Goal: Task Accomplishment & Management: Complete application form

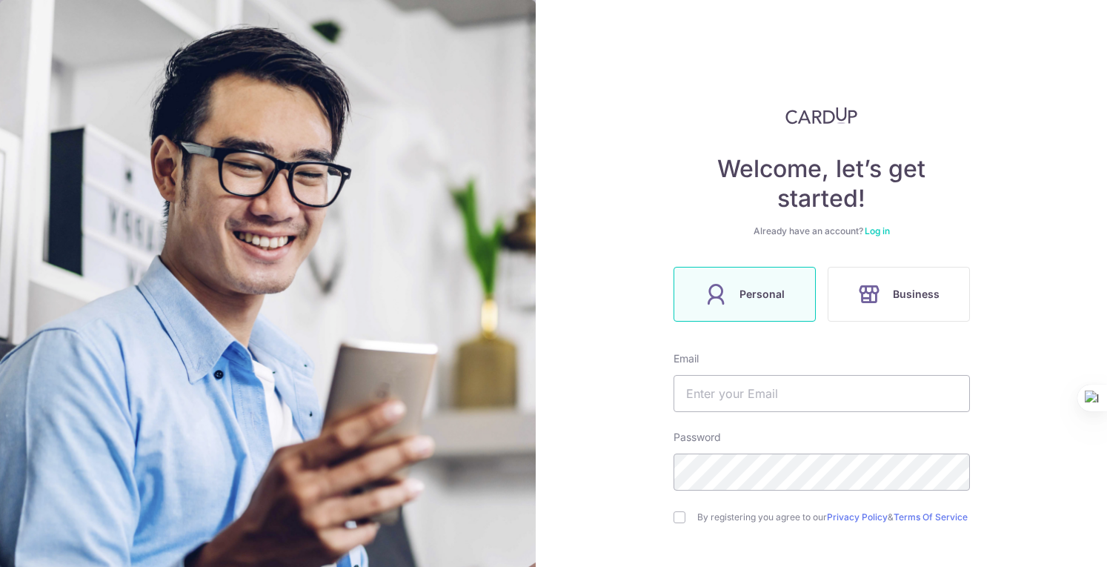
scroll to position [127, 0]
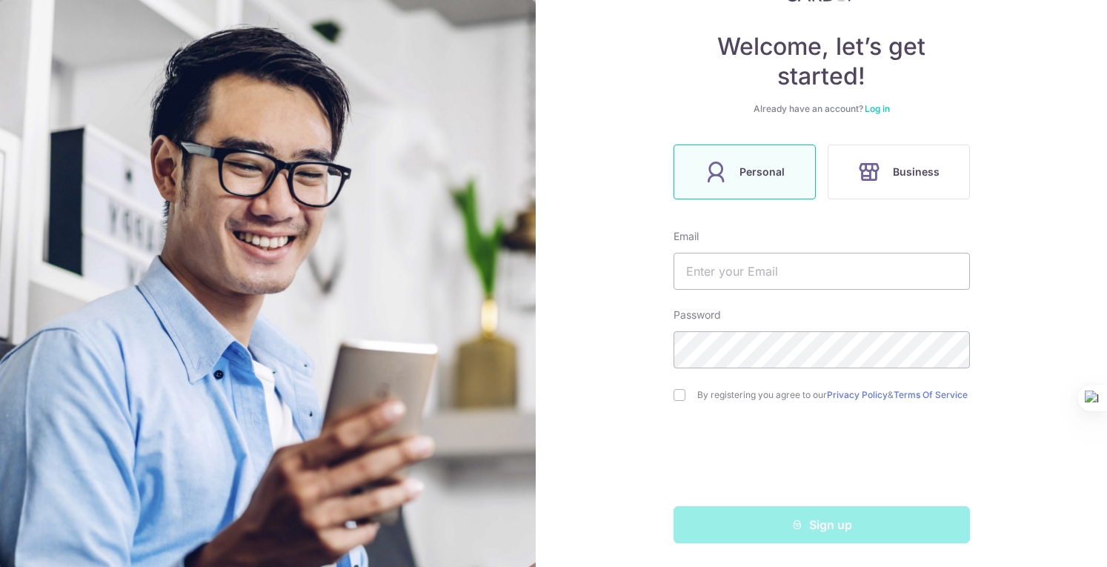
click at [832, 529] on div "Sign up" at bounding box center [822, 524] width 314 height 37
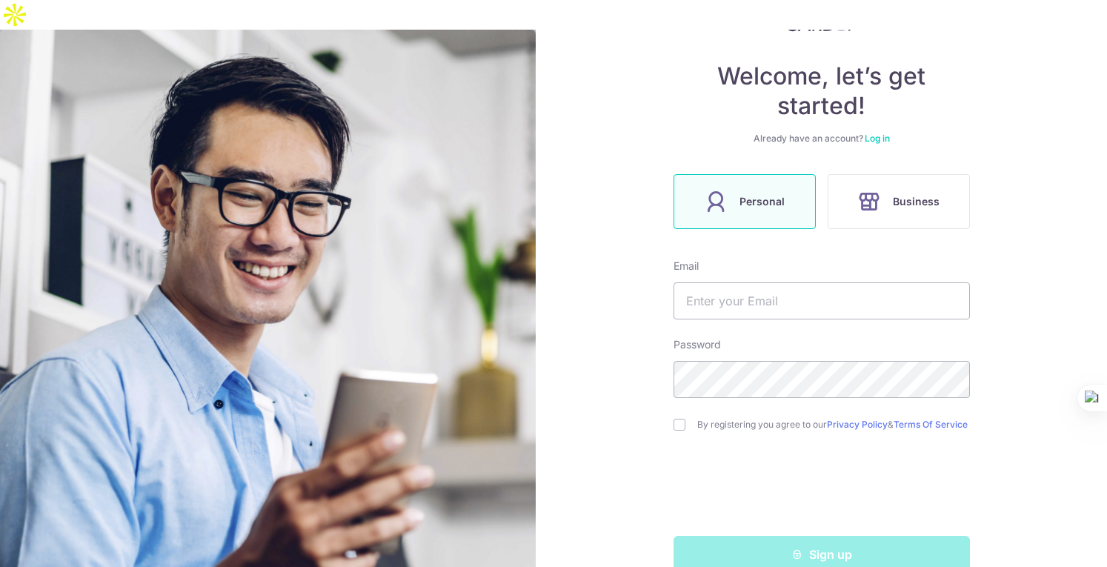
click at [822, 536] on div "Sign up" at bounding box center [822, 554] width 314 height 37
click at [790, 536] on div "Sign up" at bounding box center [822, 554] width 314 height 37
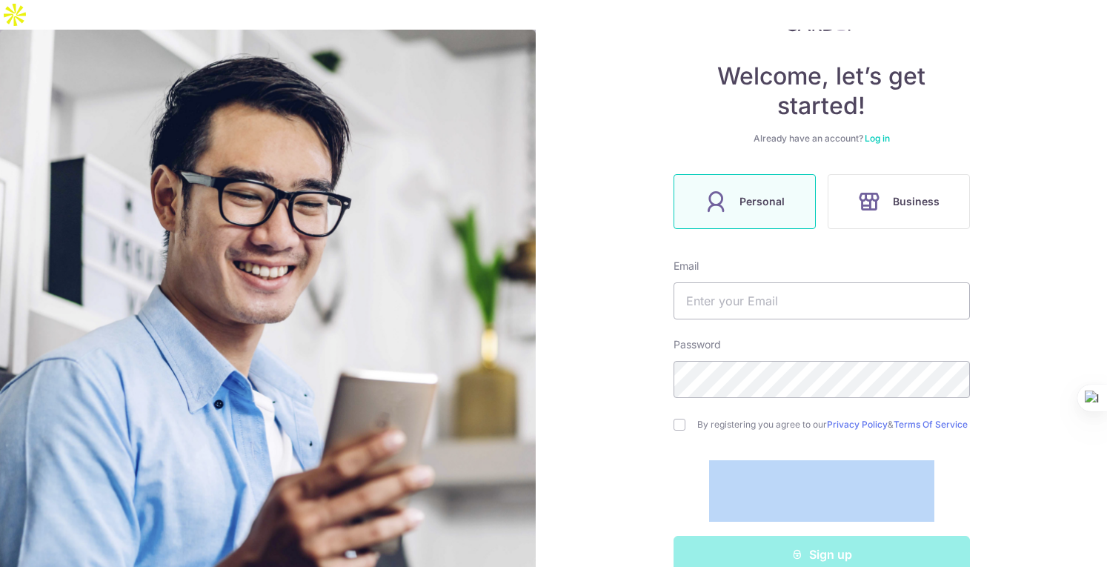
click at [790, 536] on div "Sign up" at bounding box center [822, 554] width 314 height 37
click at [1052, 488] on div "Welcome, let’s get started! Already have an account? Log in Personal Business E…" at bounding box center [821, 313] width 571 height 567
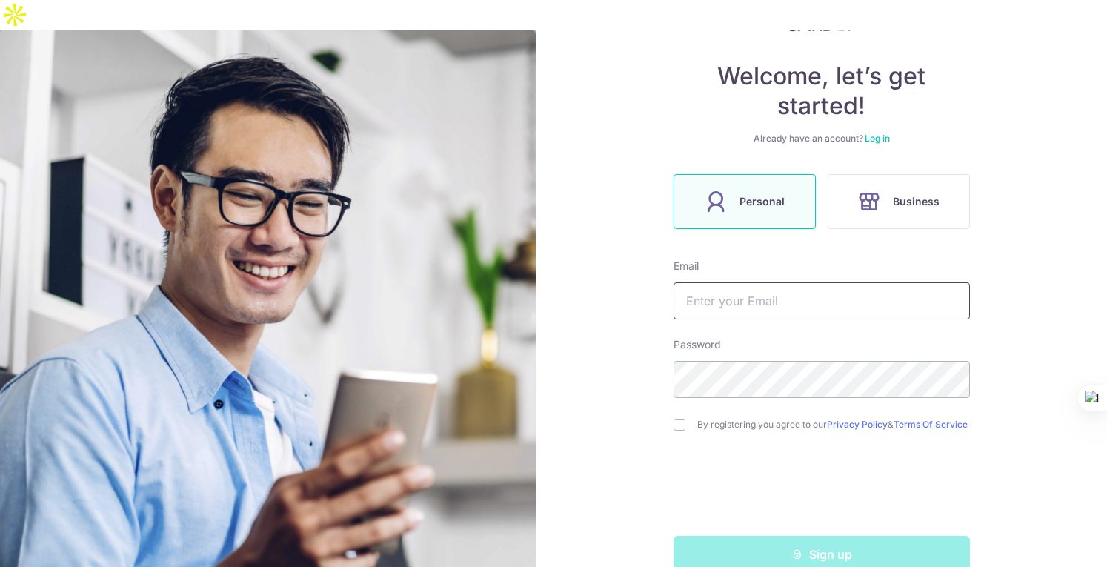
click at [762, 282] on input "text" at bounding box center [822, 300] width 296 height 37
type input "455742363@qq.com"
click at [675, 416] on div "By registering you agree to our Privacy Policy & Terms Of Service" at bounding box center [822, 425] width 296 height 18
click at [674, 419] on input "checkbox" at bounding box center [680, 425] width 12 height 12
checkbox input "true"
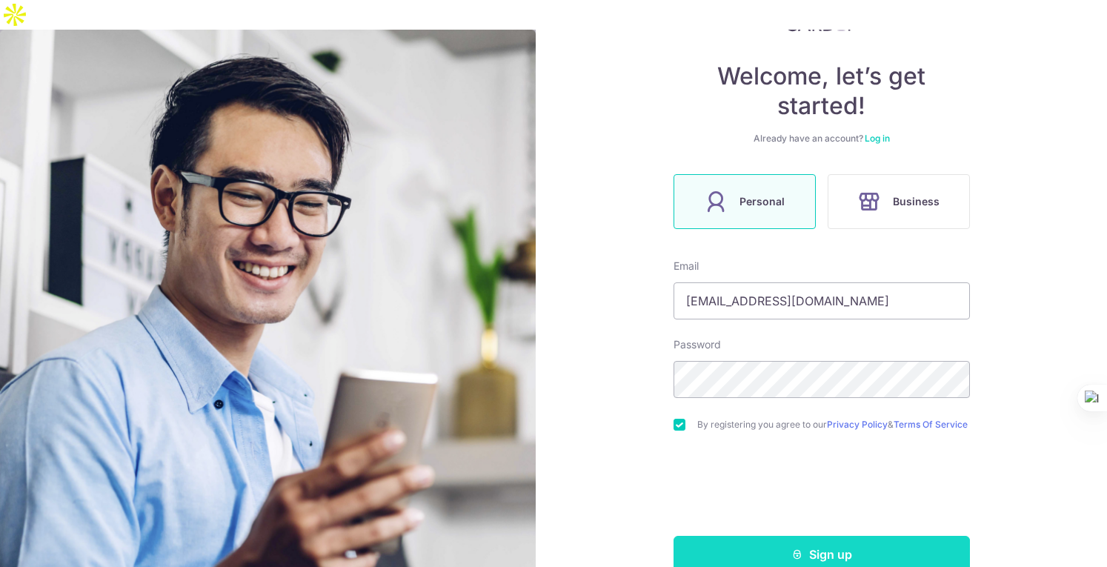
click at [799, 536] on button "Sign up" at bounding box center [822, 554] width 296 height 37
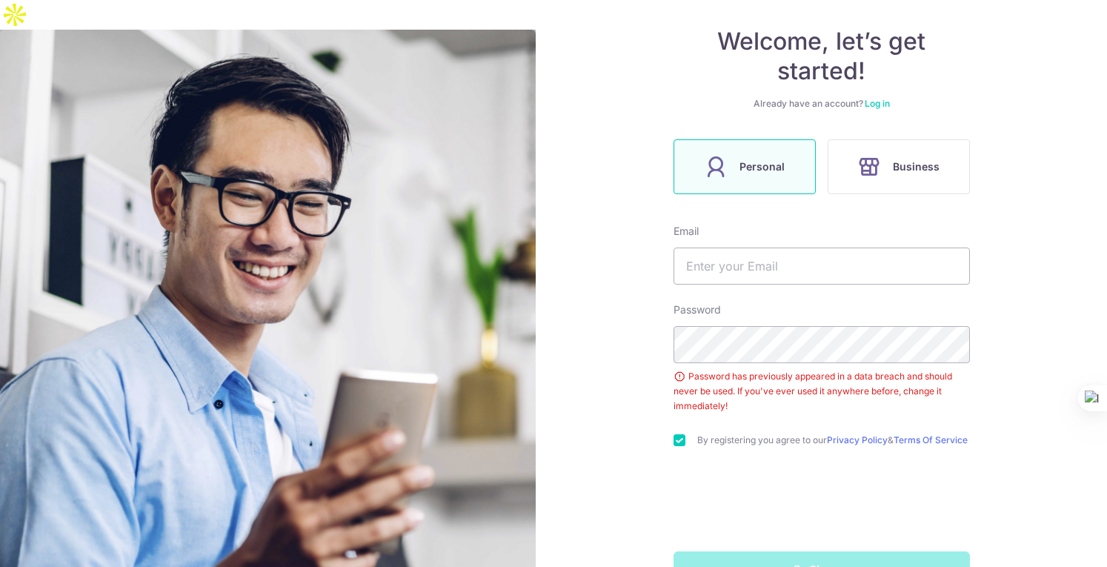
scroll to position [177, 0]
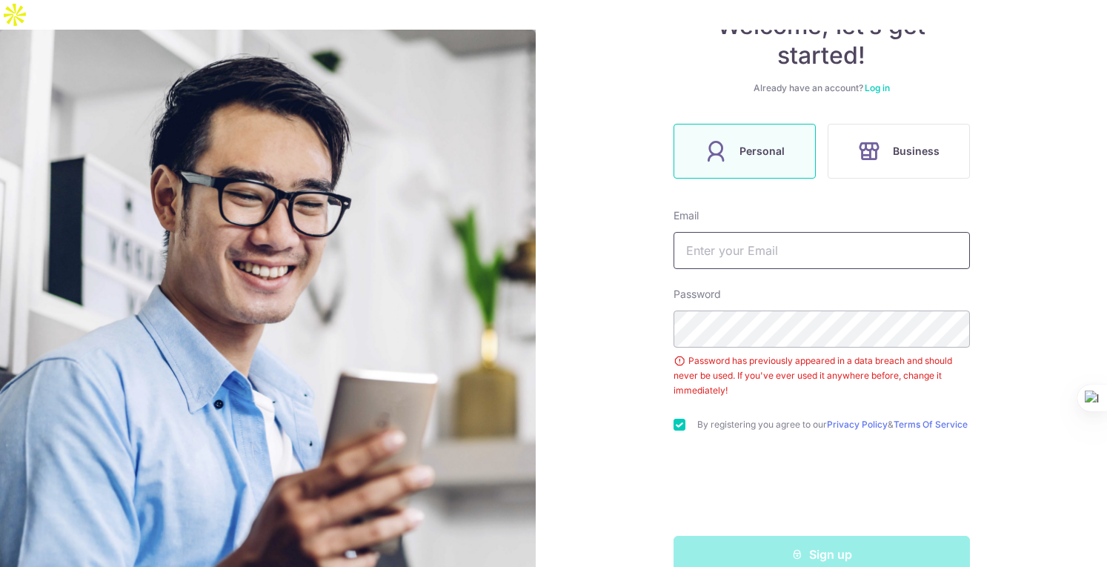
click at [763, 232] on input "text" at bounding box center [822, 250] width 296 height 37
type input "[EMAIL_ADDRESS][DOMAIN_NAME]"
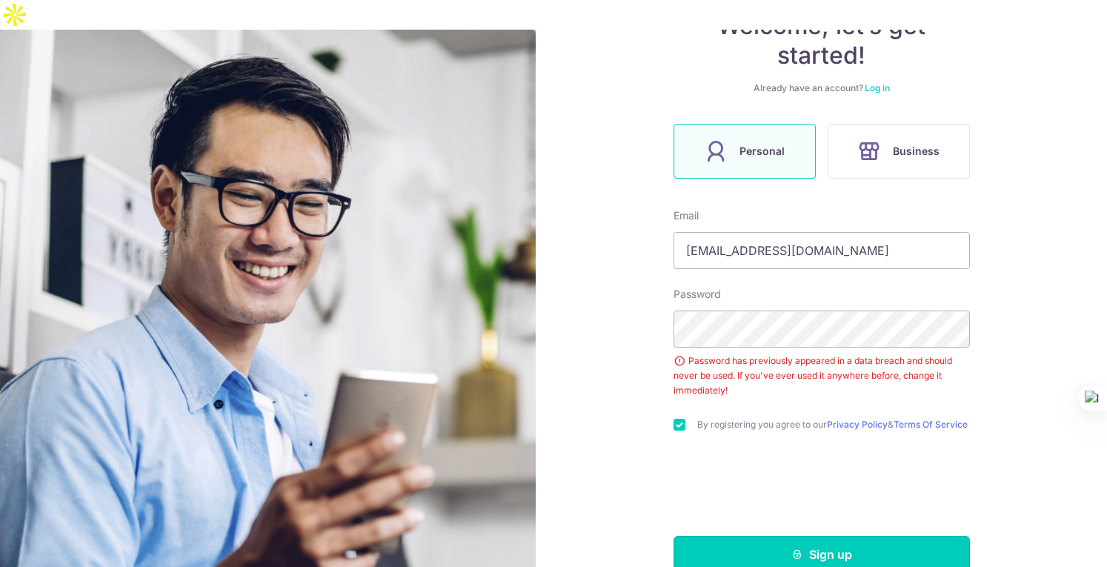
click at [753, 536] on button "Sign up" at bounding box center [822, 554] width 296 height 37
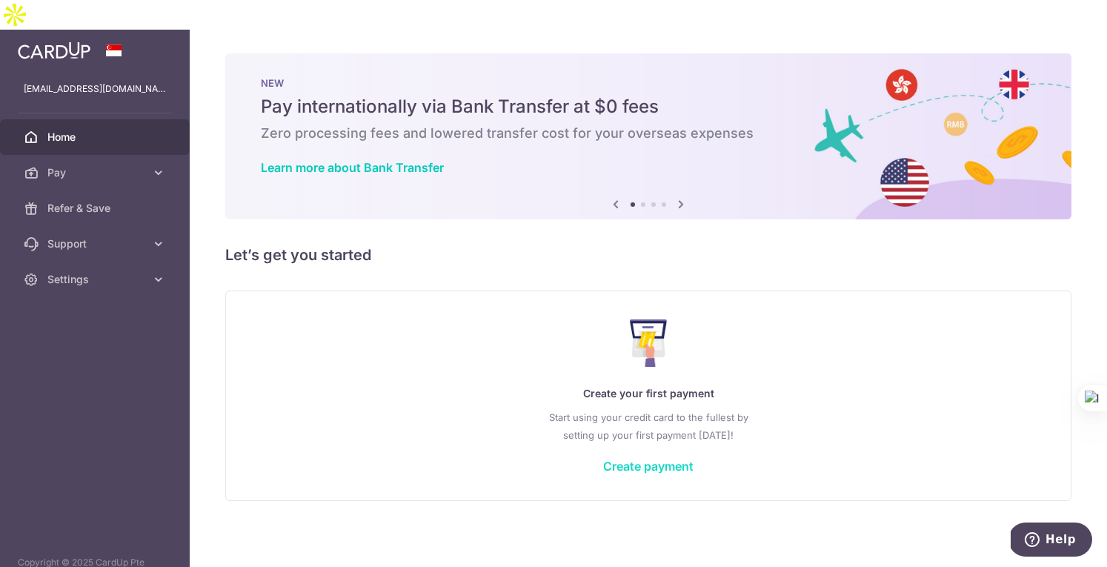
click at [664, 459] on link "Create payment" at bounding box center [648, 466] width 90 height 15
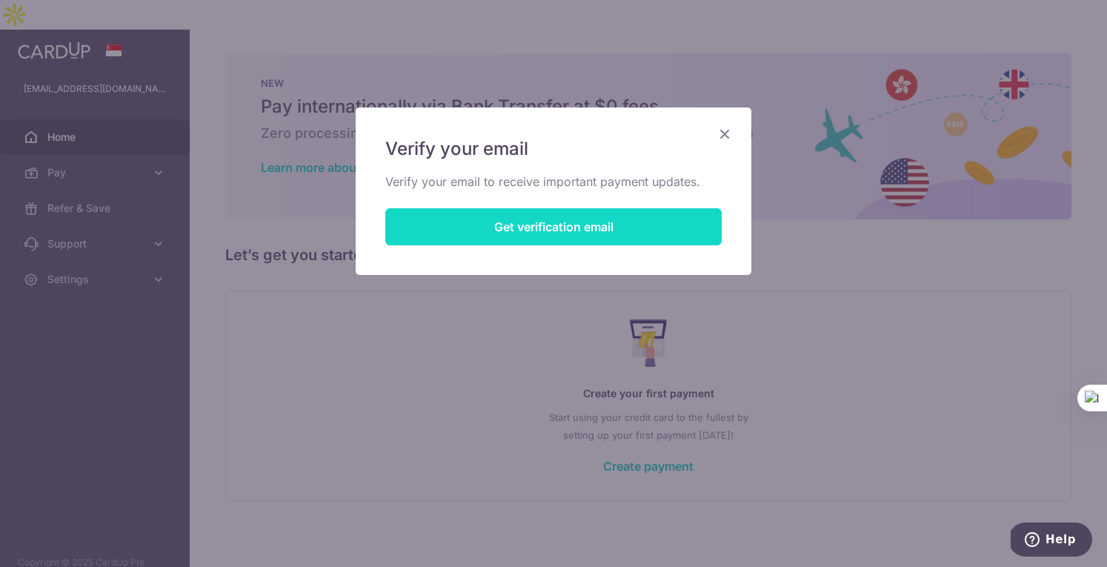
click at [487, 224] on button "Get verification email" at bounding box center [553, 226] width 337 height 37
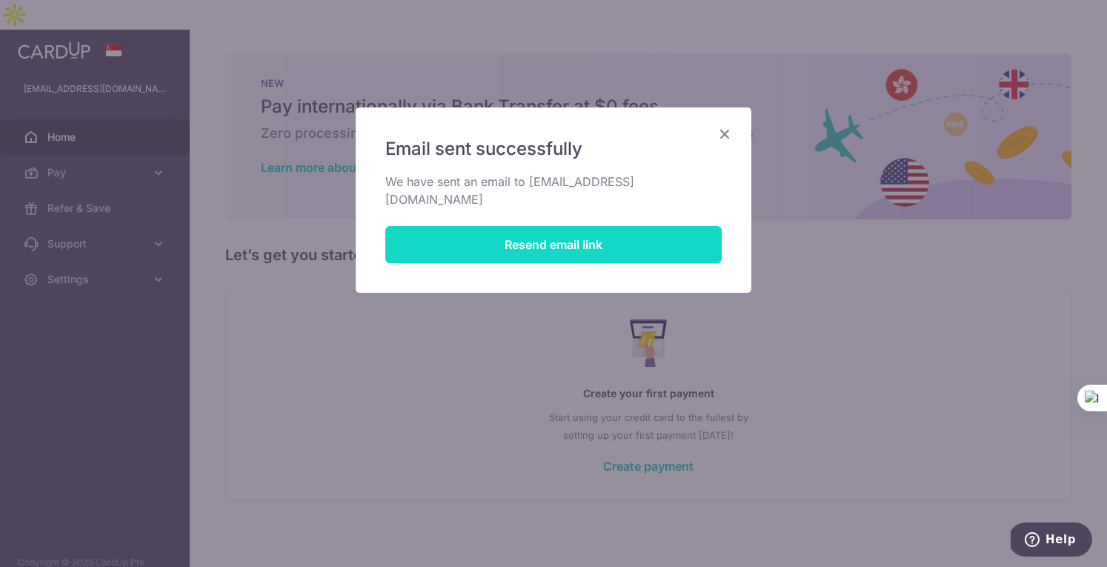
click at [487, 226] on button "Resend email link" at bounding box center [553, 244] width 337 height 37
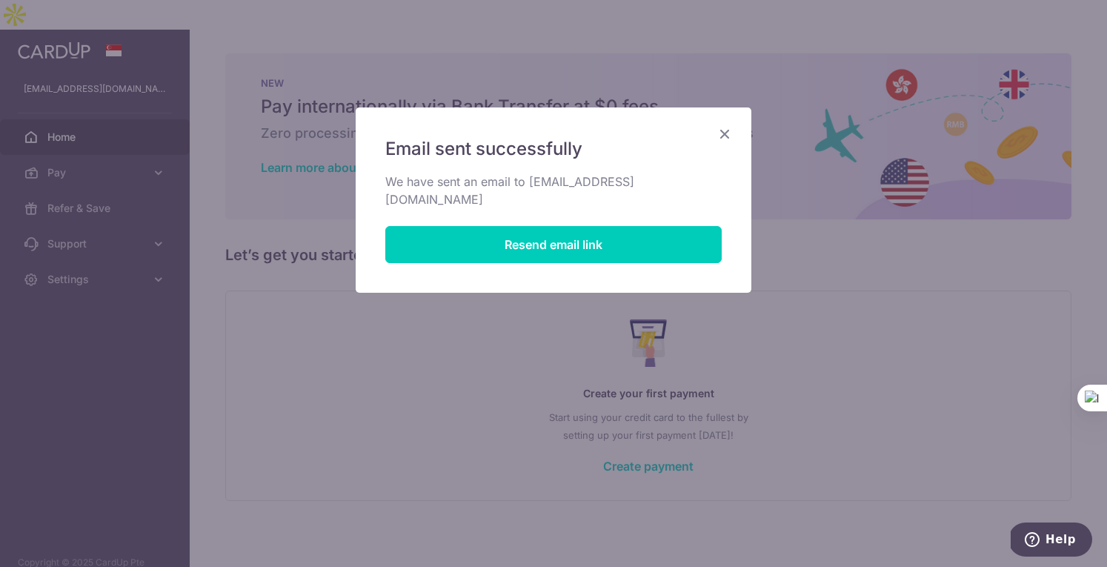
click at [726, 131] on icon "Close" at bounding box center [725, 134] width 18 height 19
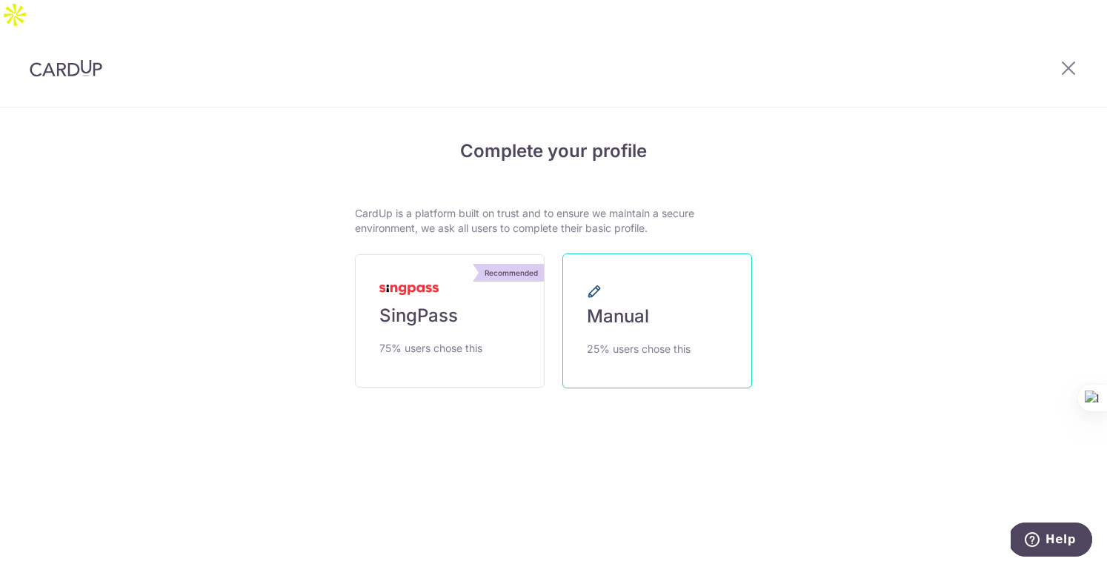
click at [621, 254] on link "Manual 25% users chose this" at bounding box center [658, 320] width 190 height 135
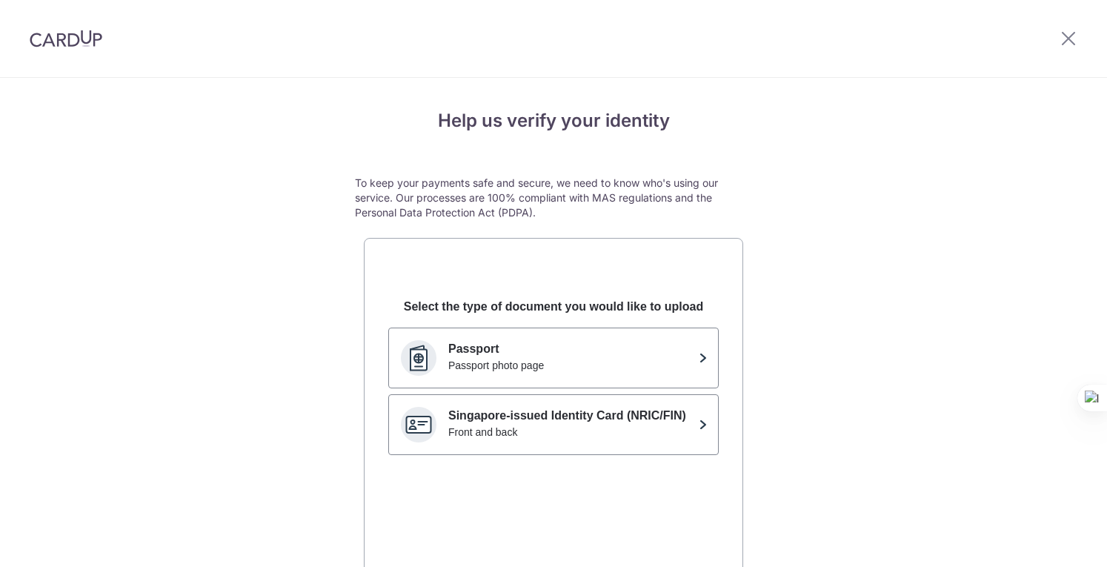
scroll to position [74, 0]
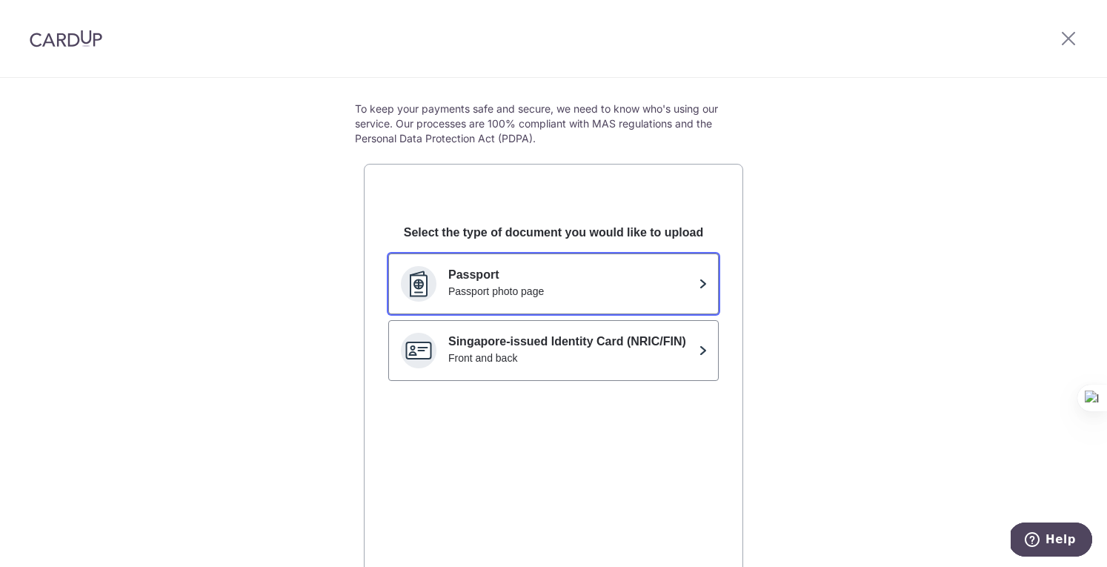
click at [677, 292] on div "Passport photo page" at bounding box center [570, 291] width 245 height 15
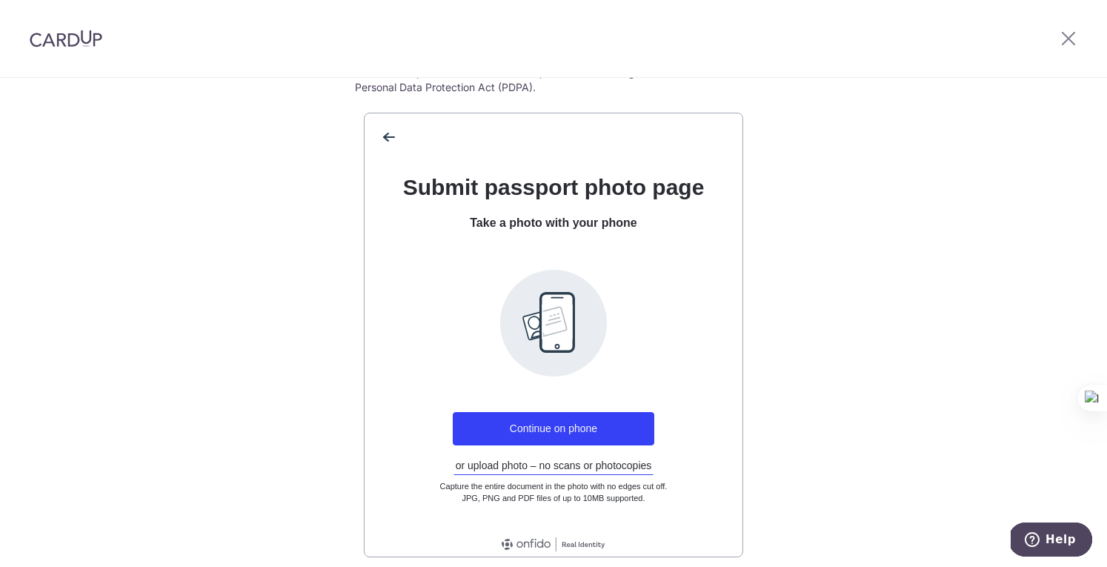
scroll to position [148, 0]
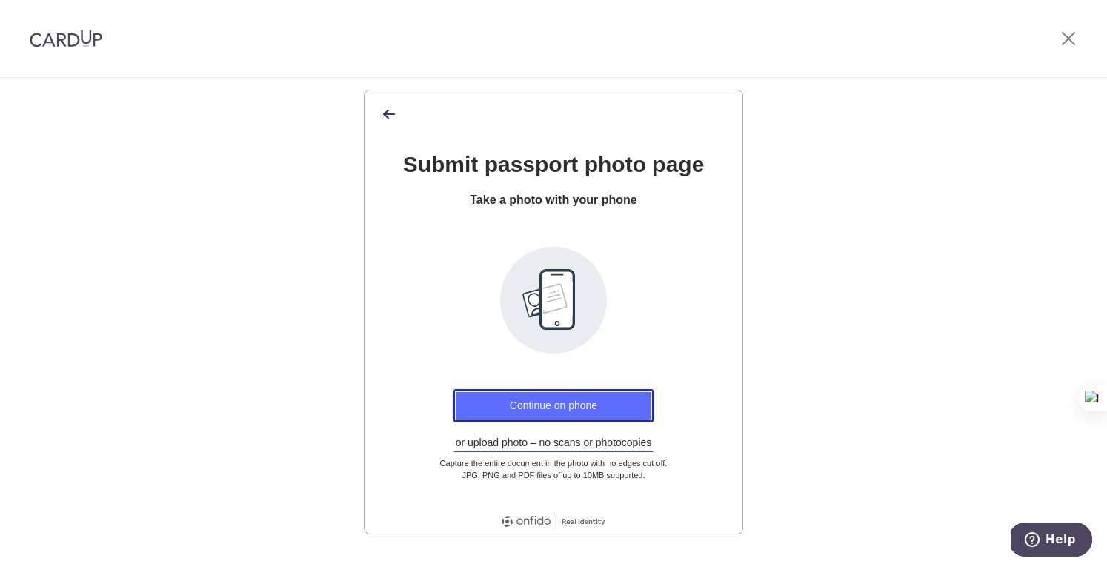
click at [580, 401] on button "Continue on phone" at bounding box center [554, 405] width 202 height 33
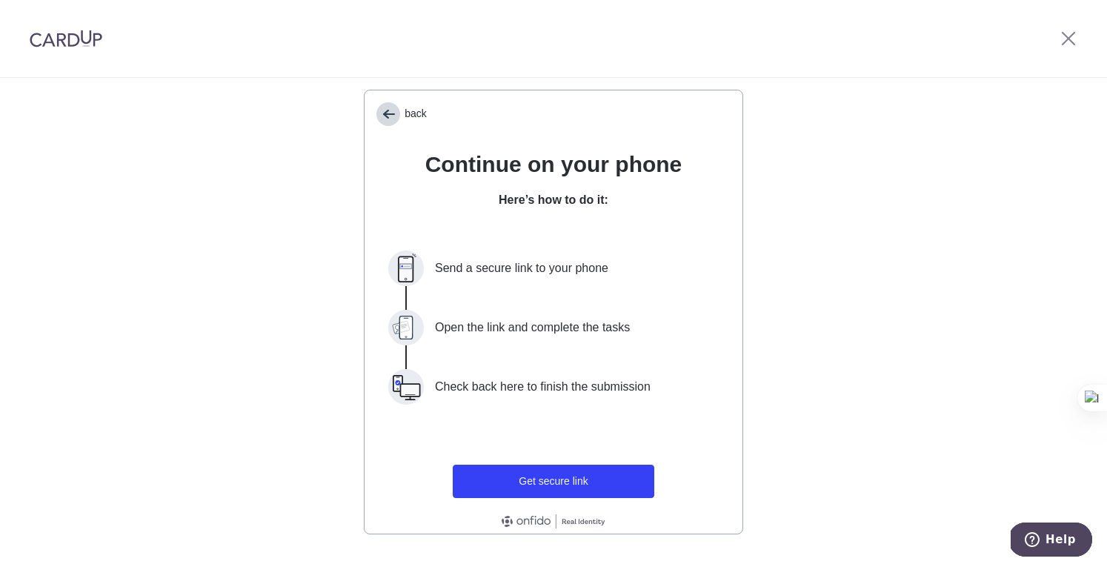
click at [377, 110] on span "back" at bounding box center [389, 114] width 24 height 24
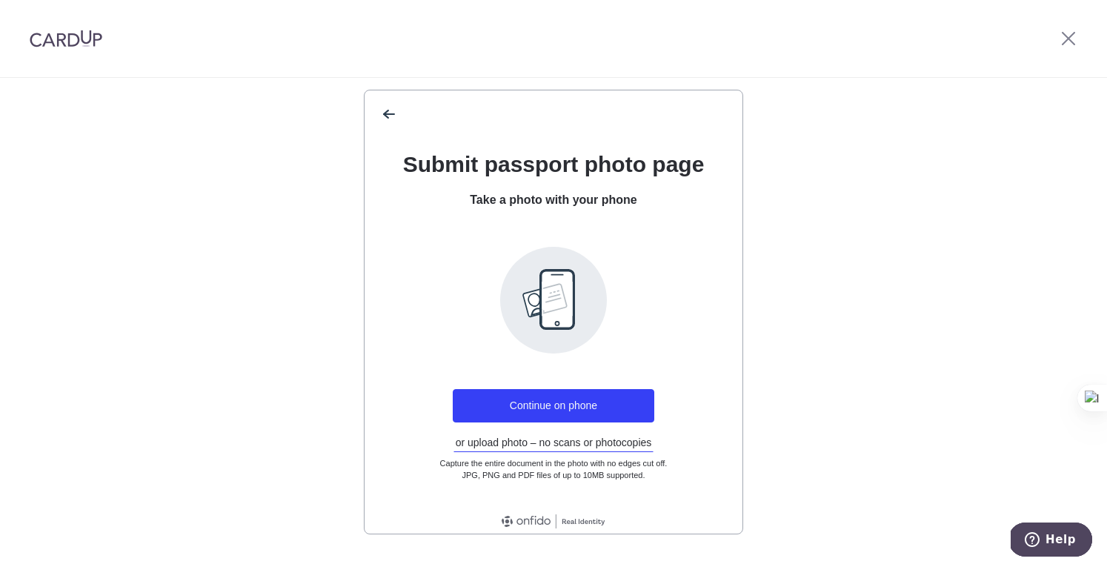
click at [557, 291] on icon at bounding box center [553, 300] width 107 height 107
click at [459, 175] on span "Submit passport photo page" at bounding box center [554, 164] width 302 height 24
click at [528, 284] on icon at bounding box center [553, 300] width 107 height 107
click at [495, 444] on button "or upload photo – no scans or photocopies" at bounding box center [554, 442] width 201 height 19
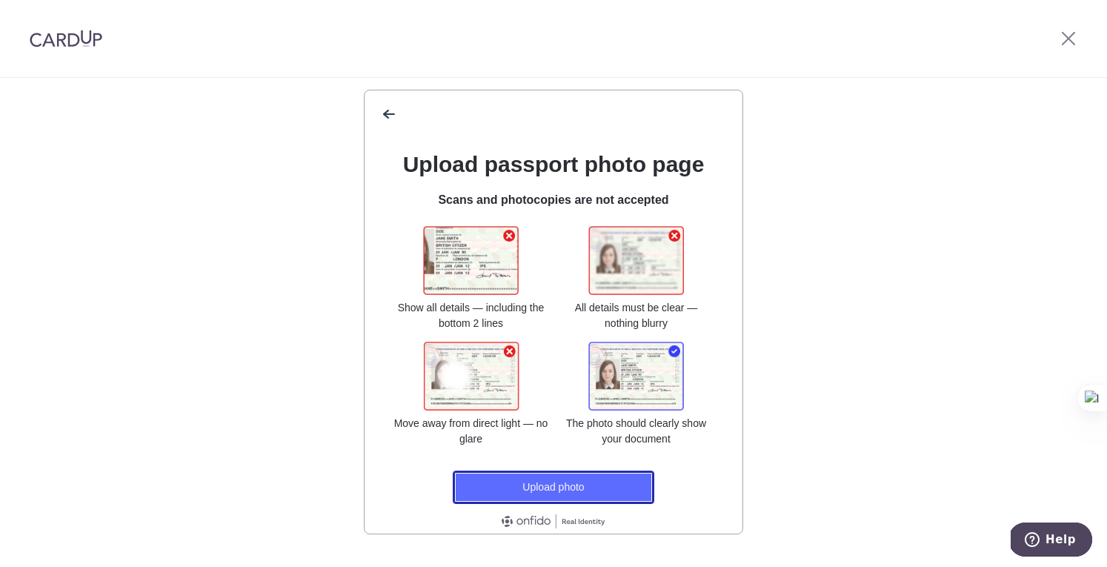
click at [522, 488] on button "Upload photo" at bounding box center [554, 487] width 202 height 33
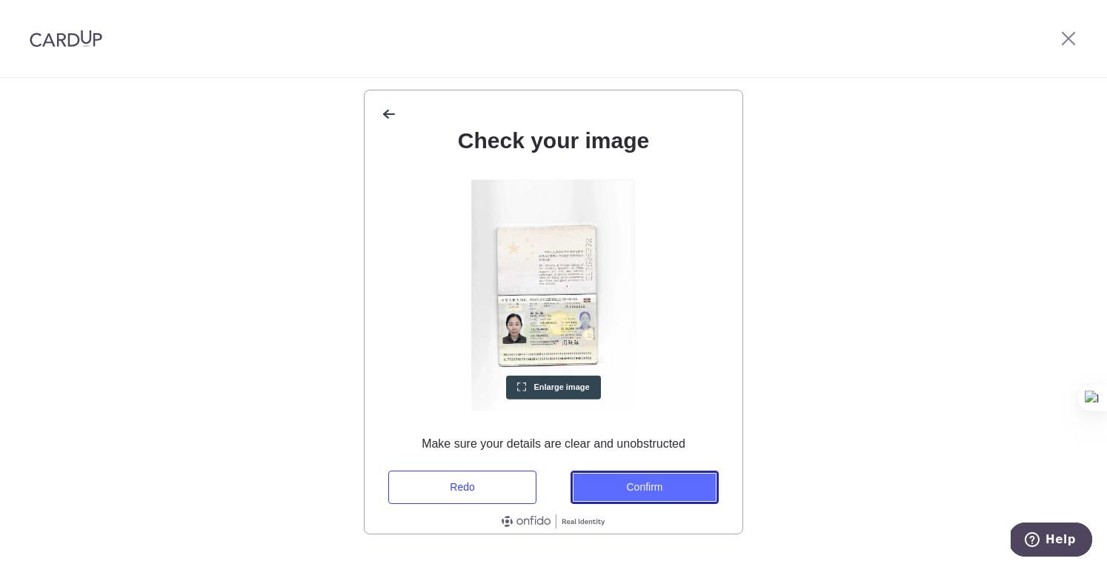
click at [675, 490] on button "Confirm" at bounding box center [645, 487] width 148 height 33
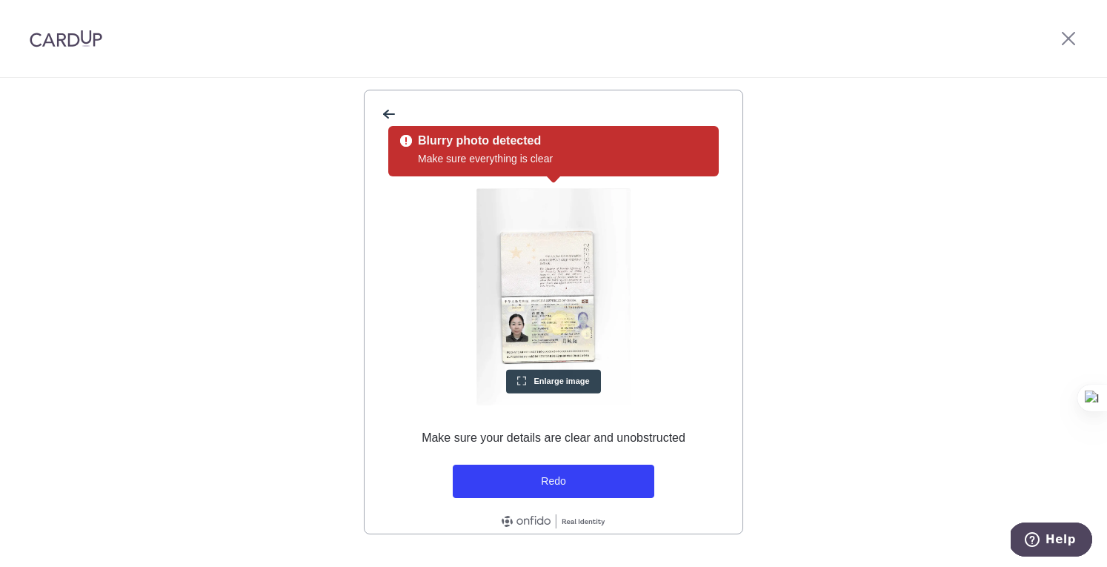
click at [540, 379] on span "Enlarge image" at bounding box center [562, 381] width 56 height 9
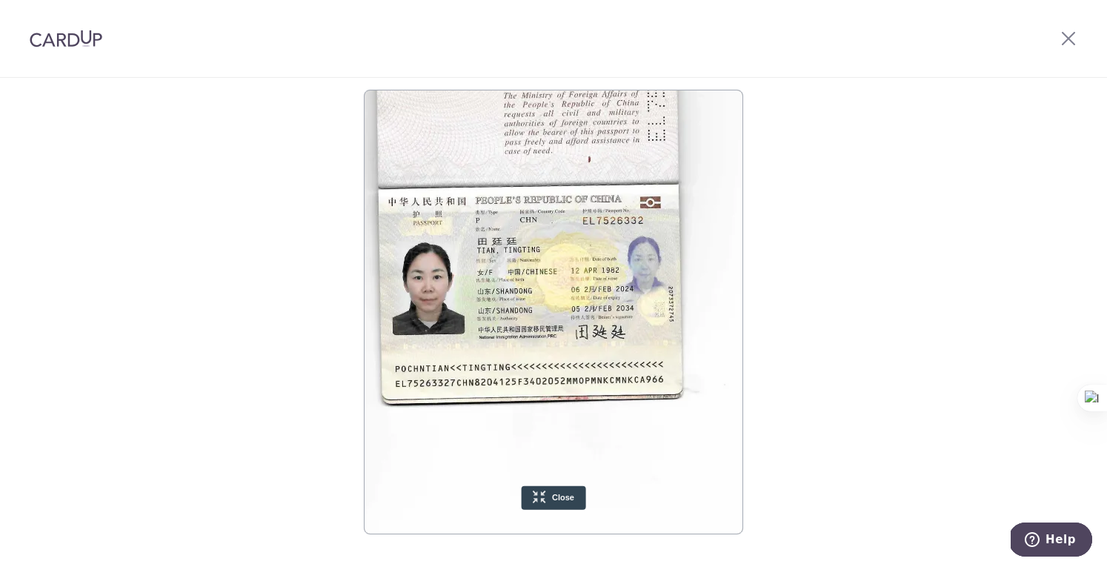
scroll to position [279, 68]
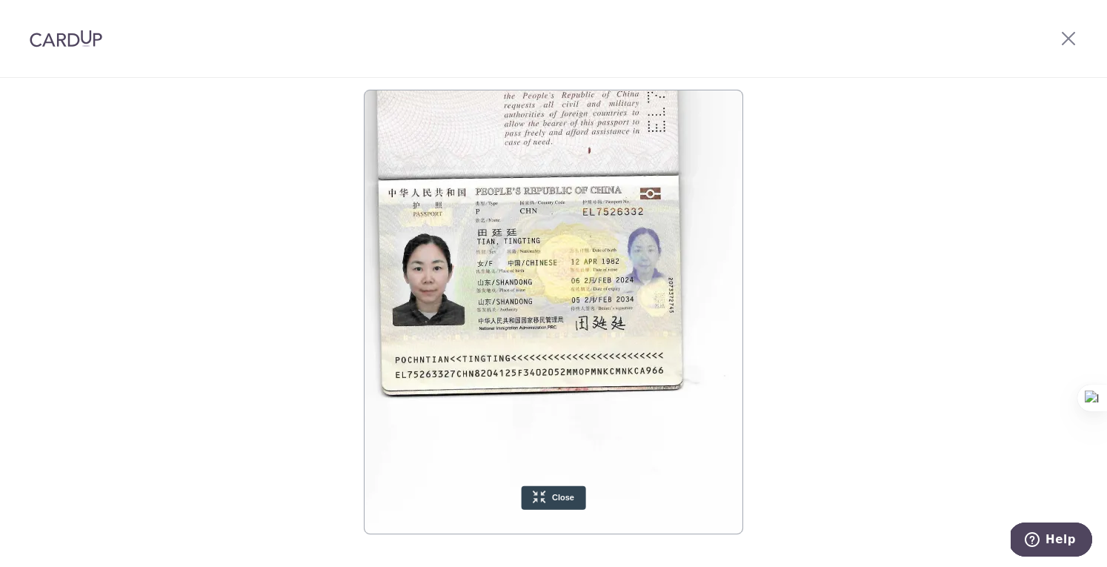
click at [528, 337] on img "Photo of your document" at bounding box center [547, 178] width 503 height 711
click at [561, 508] on button "Close" at bounding box center [554, 497] width 64 height 24
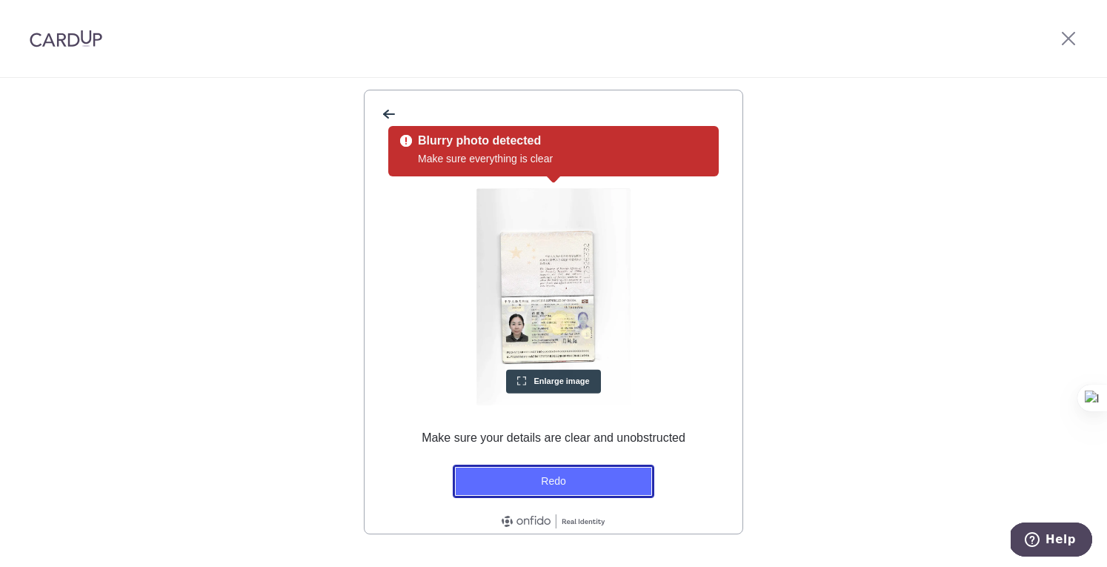
click at [566, 487] on button "Redo" at bounding box center [554, 481] width 202 height 33
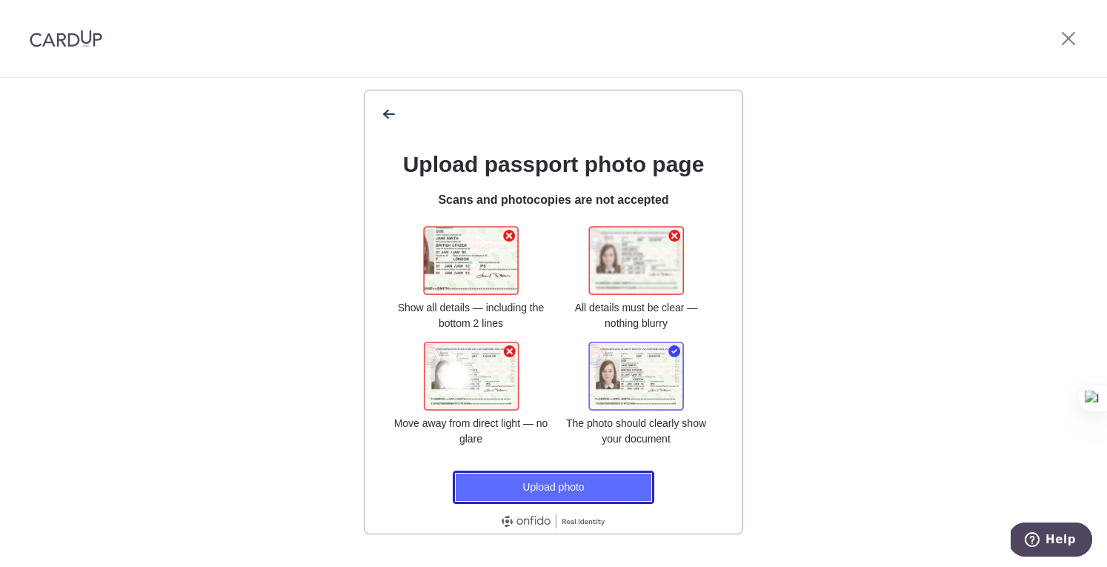
click at [534, 503] on button "Upload photo" at bounding box center [554, 487] width 202 height 33
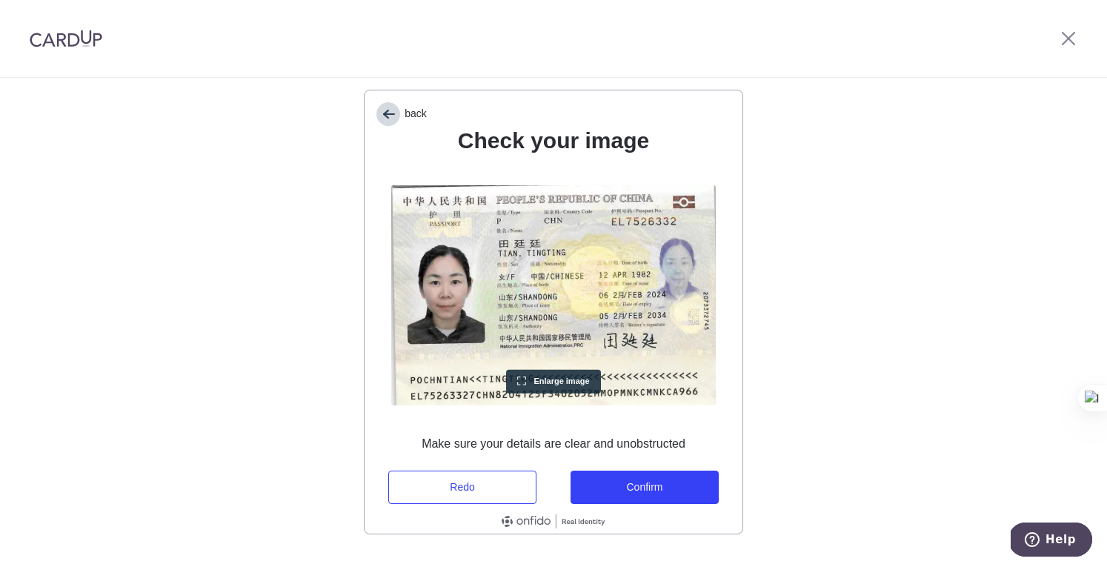
click at [416, 111] on span "back" at bounding box center [416, 113] width 22 height 12
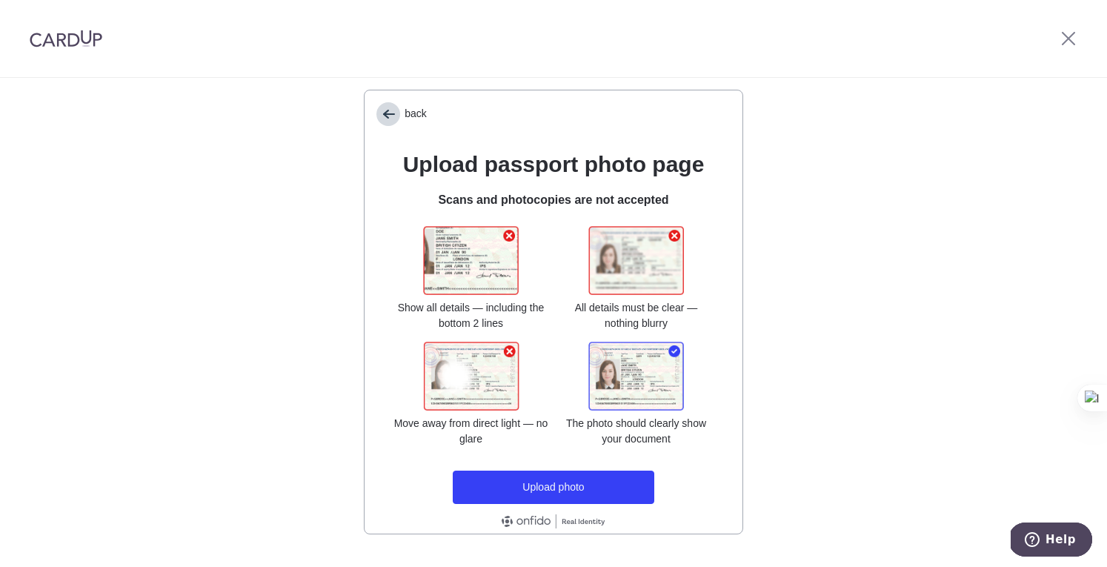
click at [389, 120] on span "back" at bounding box center [389, 114] width 24 height 24
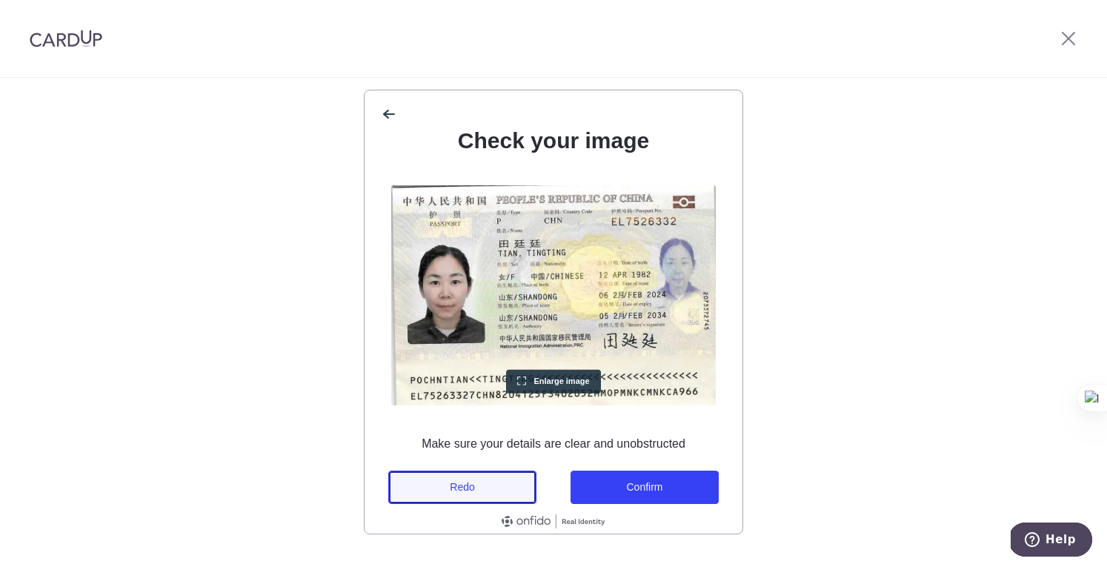
click at [507, 490] on button "Redo" at bounding box center [462, 487] width 148 height 33
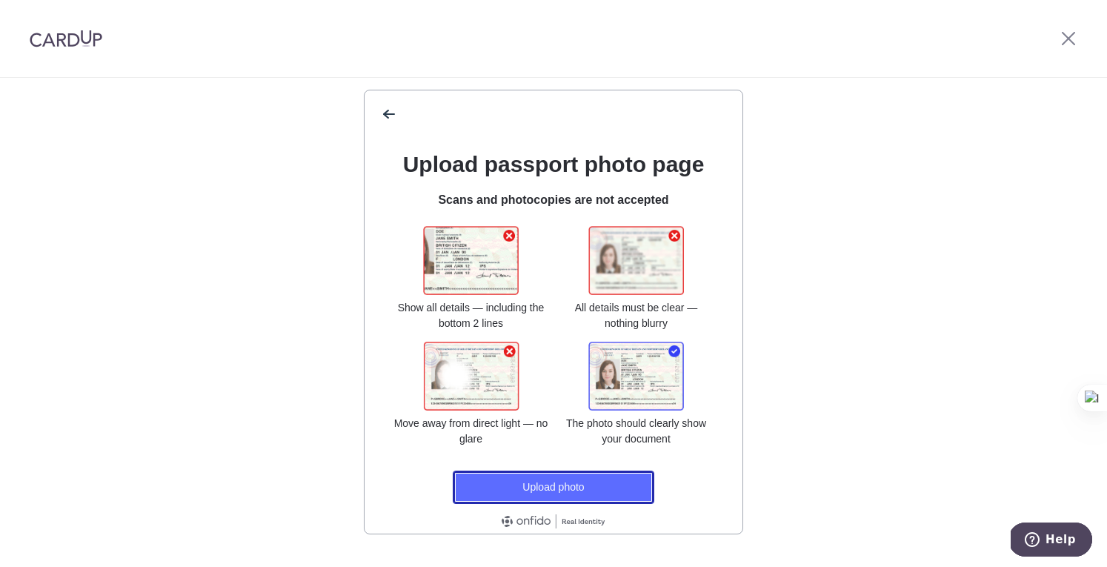
click at [525, 488] on button "Upload photo" at bounding box center [554, 487] width 202 height 33
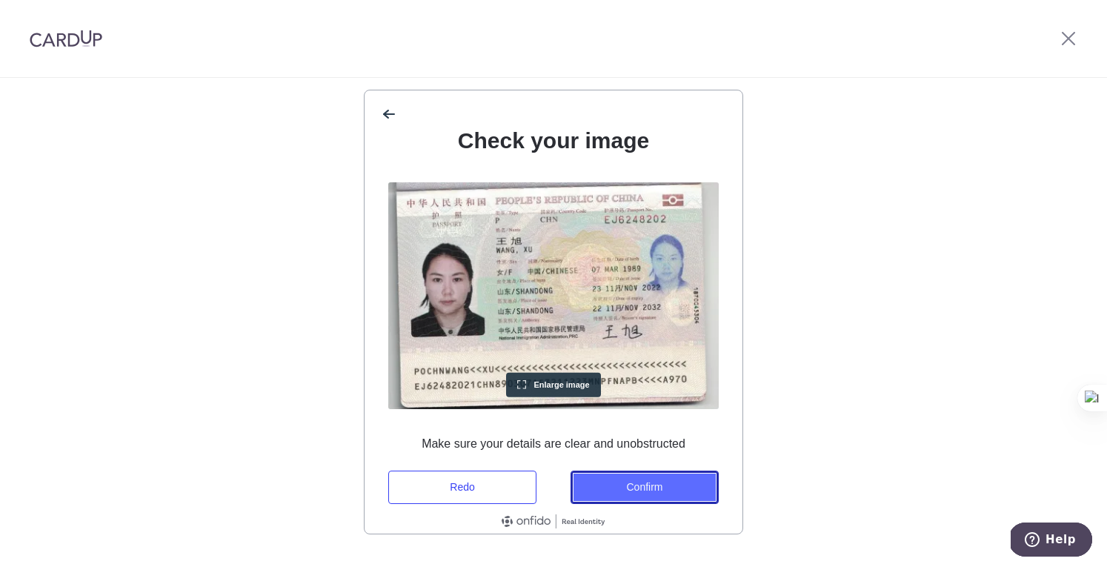
click at [648, 492] on button "Confirm" at bounding box center [645, 487] width 148 height 33
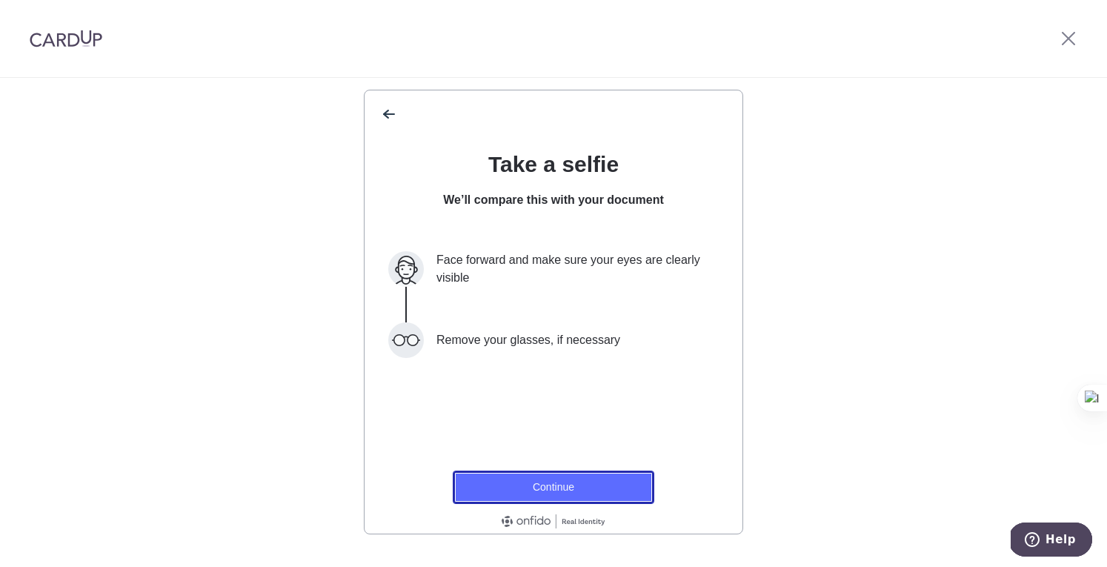
click at [623, 494] on button "Continue" at bounding box center [554, 487] width 202 height 33
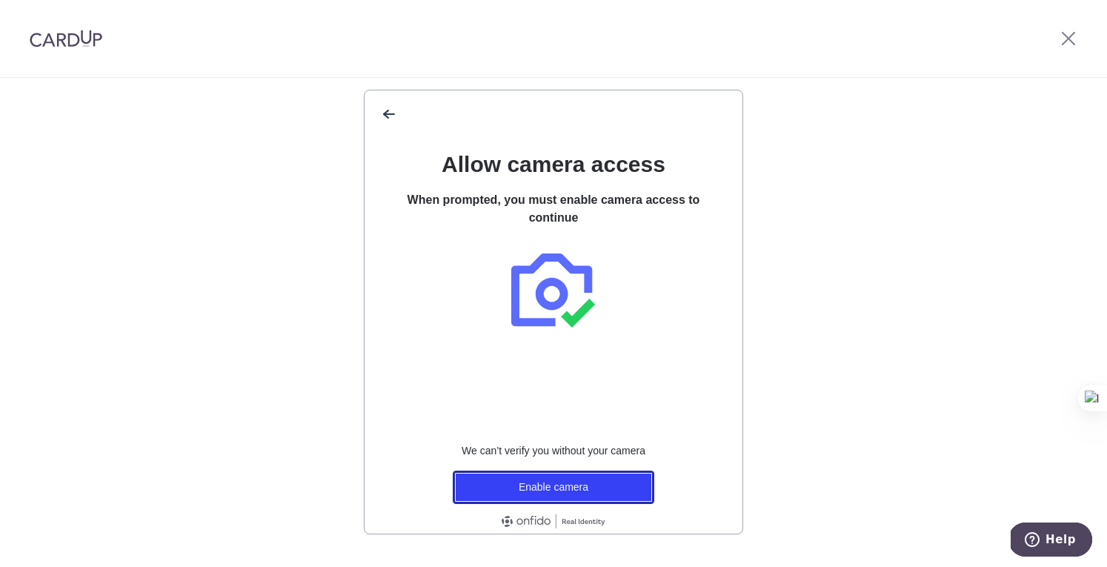
click at [623, 494] on button "Enable camera" at bounding box center [554, 487] width 202 height 33
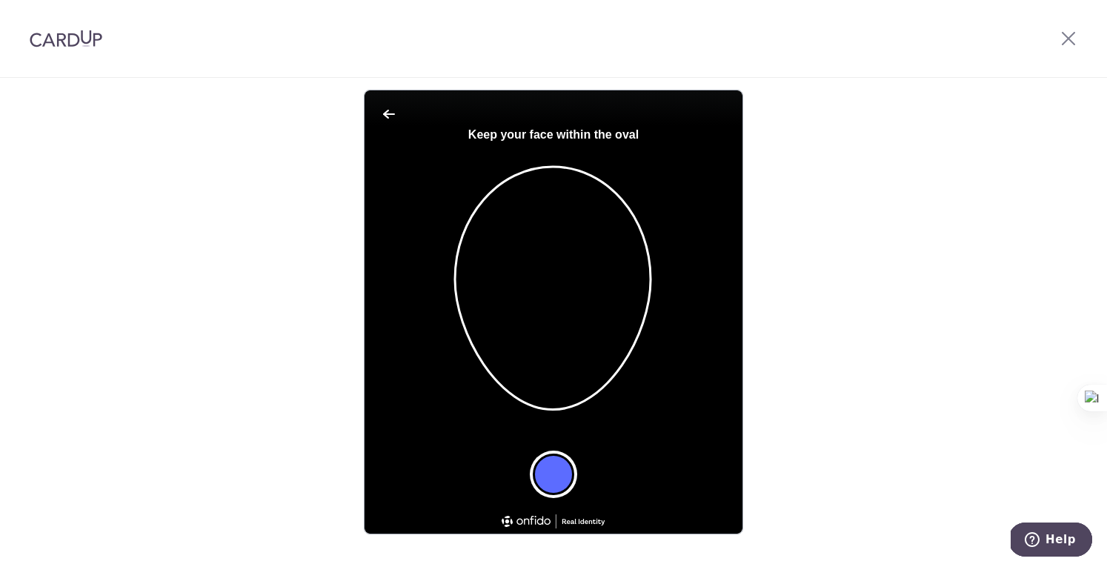
click at [564, 472] on button "Take a photo" at bounding box center [554, 475] width 42 height 42
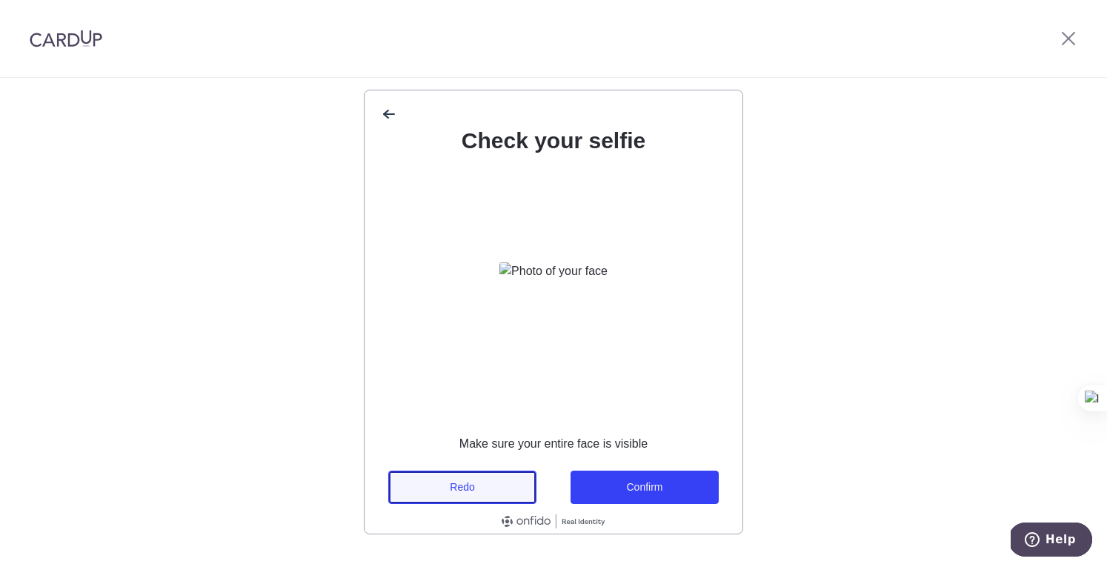
click at [491, 490] on button "Redo" at bounding box center [462, 487] width 148 height 33
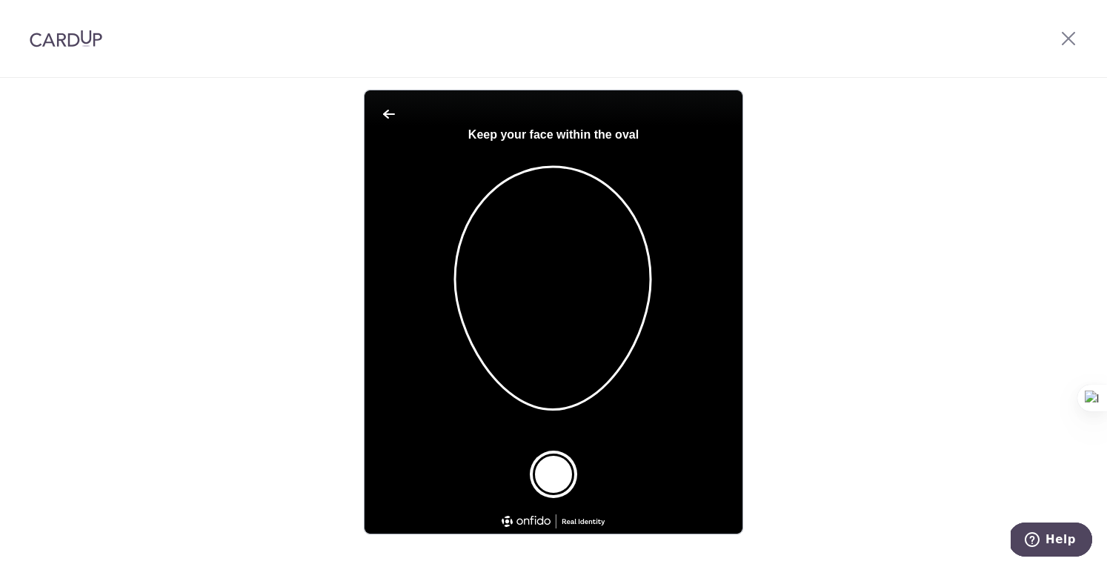
click at [552, 477] on button "Take a photo" at bounding box center [554, 475] width 42 height 42
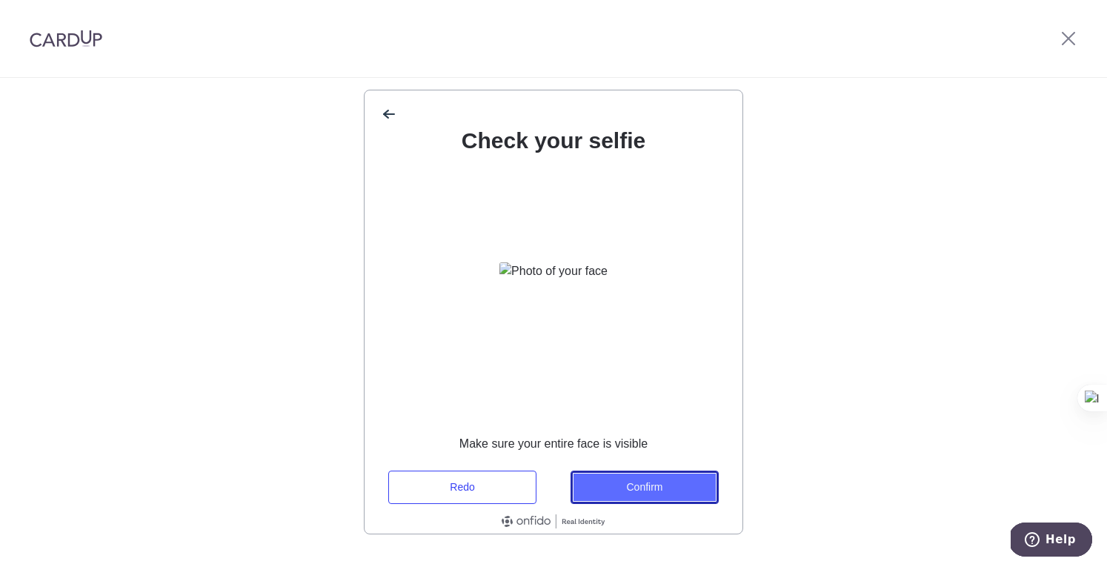
click at [656, 477] on button "Confirm" at bounding box center [645, 487] width 148 height 33
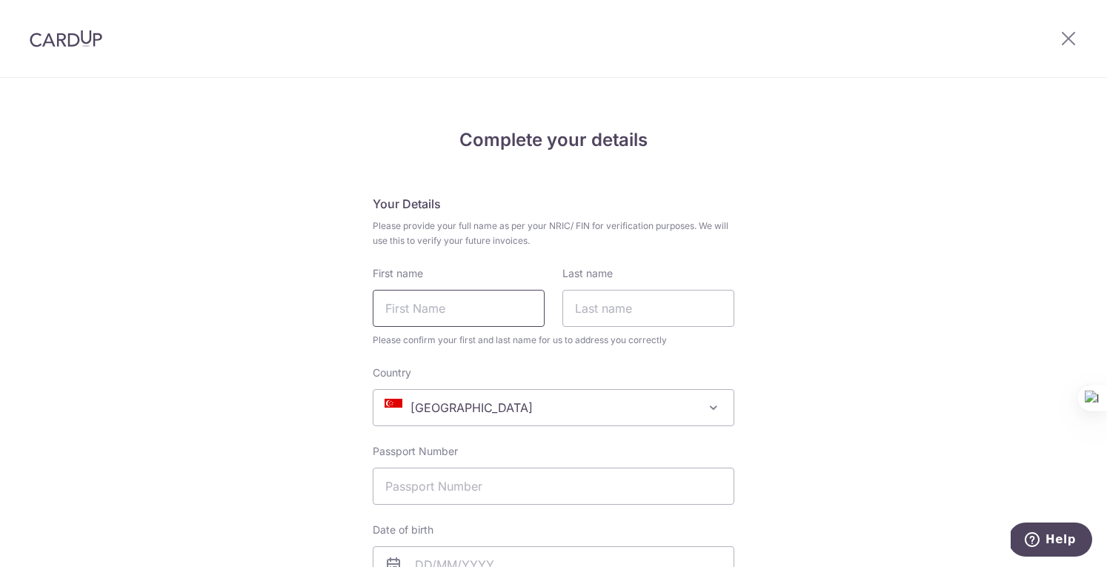
click at [424, 315] on input "First name" at bounding box center [459, 308] width 172 height 37
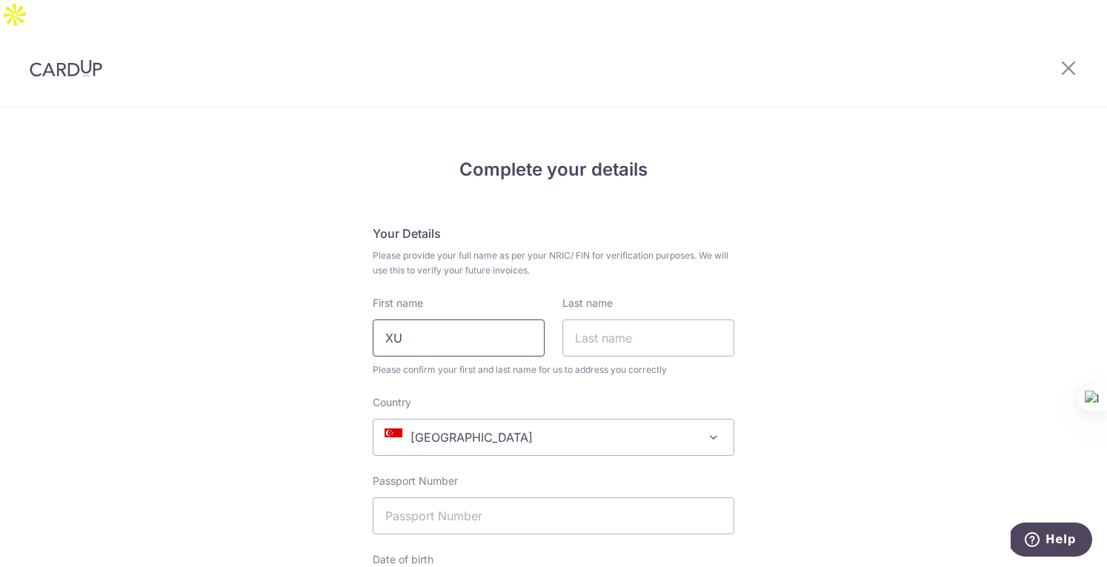
type input "XU"
drag, startPoint x: 362, startPoint y: 225, endPoint x: 726, endPoint y: 236, distance: 363.4
